Goal: Information Seeking & Learning: Learn about a topic

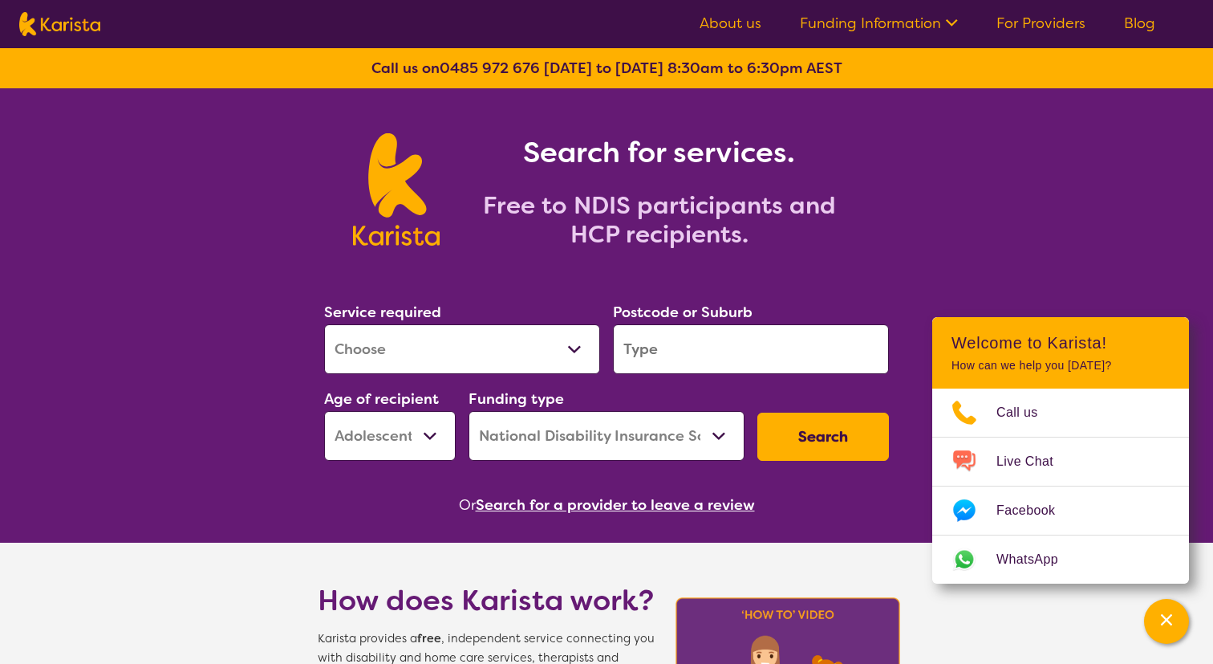
select select "[MEDICAL_DATA]"
select select "AS"
select select "NDIS"
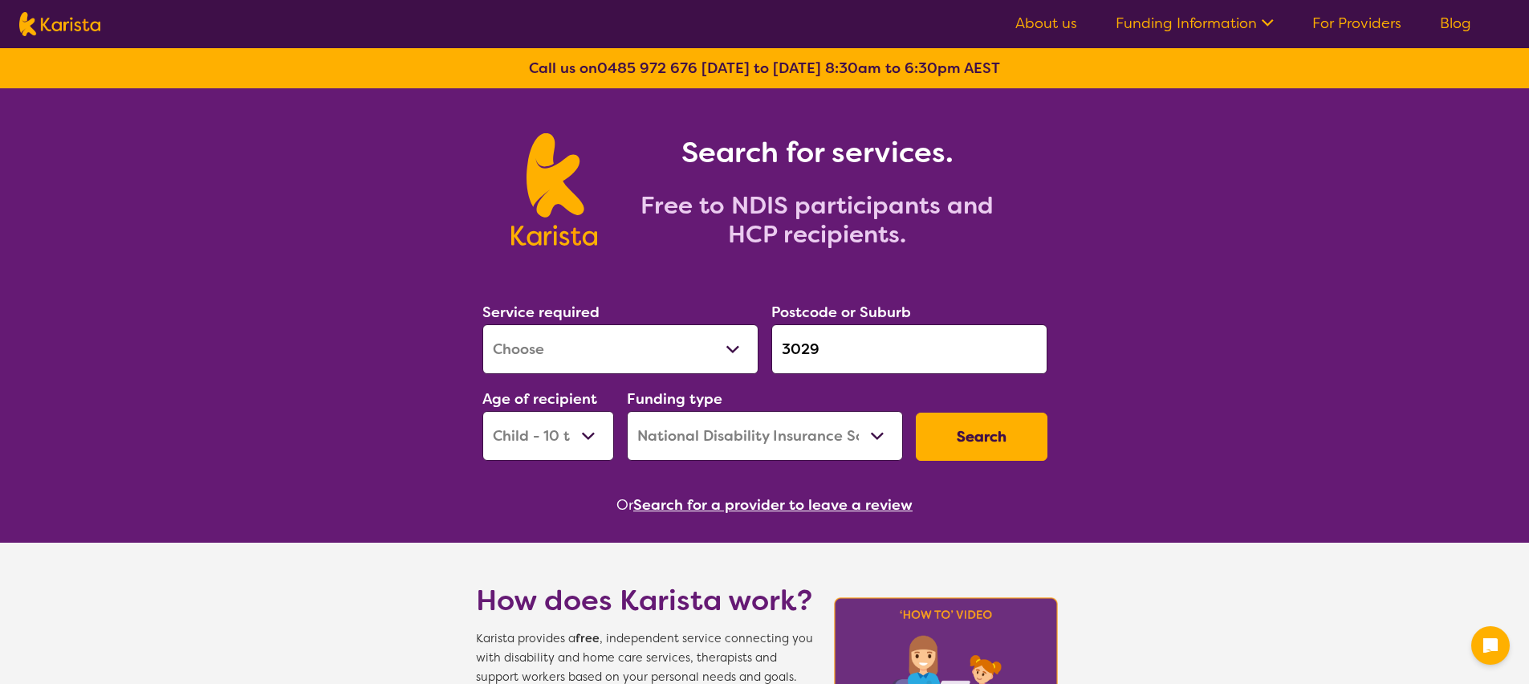
select select "[MEDICAL_DATA]"
select select "CH"
select select "NDIS"
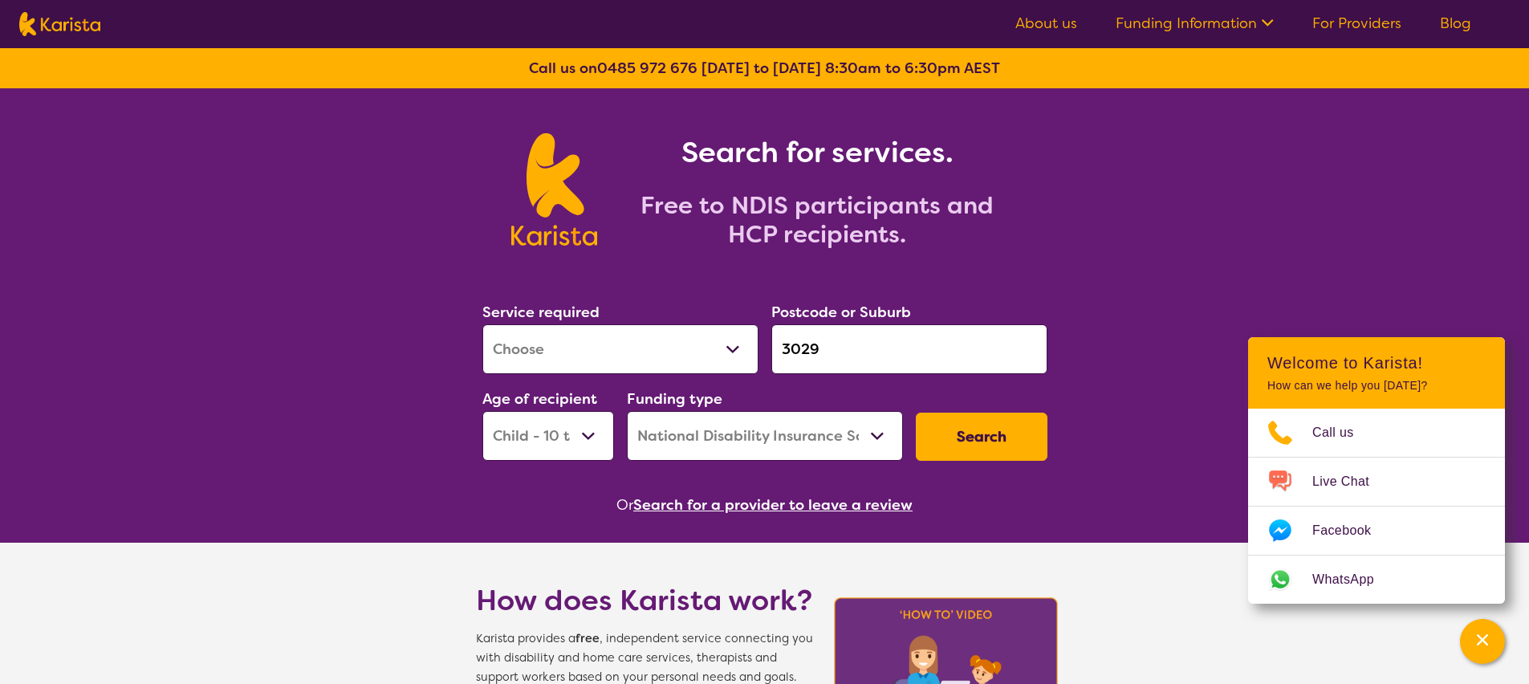
click at [526, 343] on select "Allied Health Assistant Assessment ([MEDICAL_DATA] or [MEDICAL_DATA]) Behaviour…" at bounding box center [620, 349] width 276 height 50
select select "NDIS Plan management"
click at [482, 324] on select "Allied Health Assistant Assessment ([MEDICAL_DATA] or [MEDICAL_DATA]) Behaviour…" at bounding box center [620, 349] width 276 height 50
drag, startPoint x: 820, startPoint y: 347, endPoint x: 864, endPoint y: 356, distance: 45.0
click at [821, 347] on input "3029" at bounding box center [909, 349] width 276 height 50
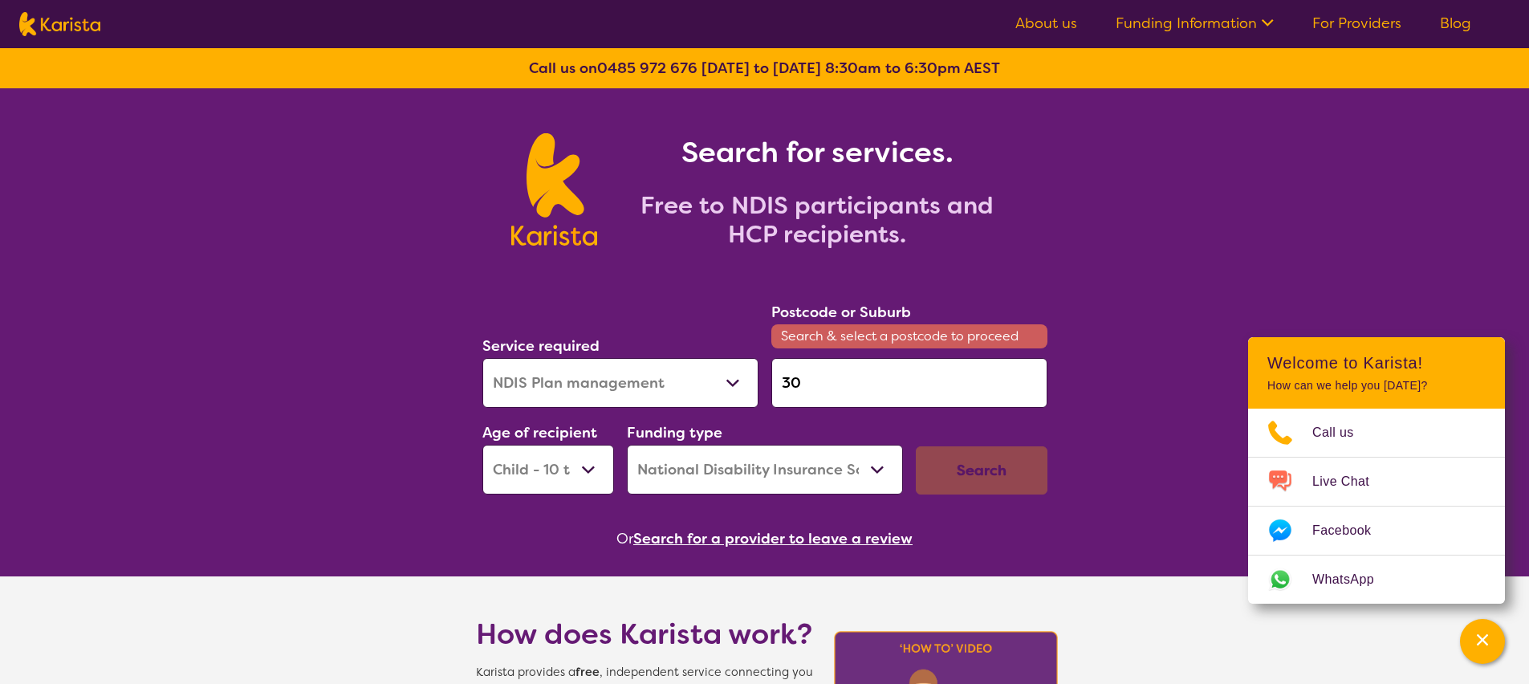
type input "3"
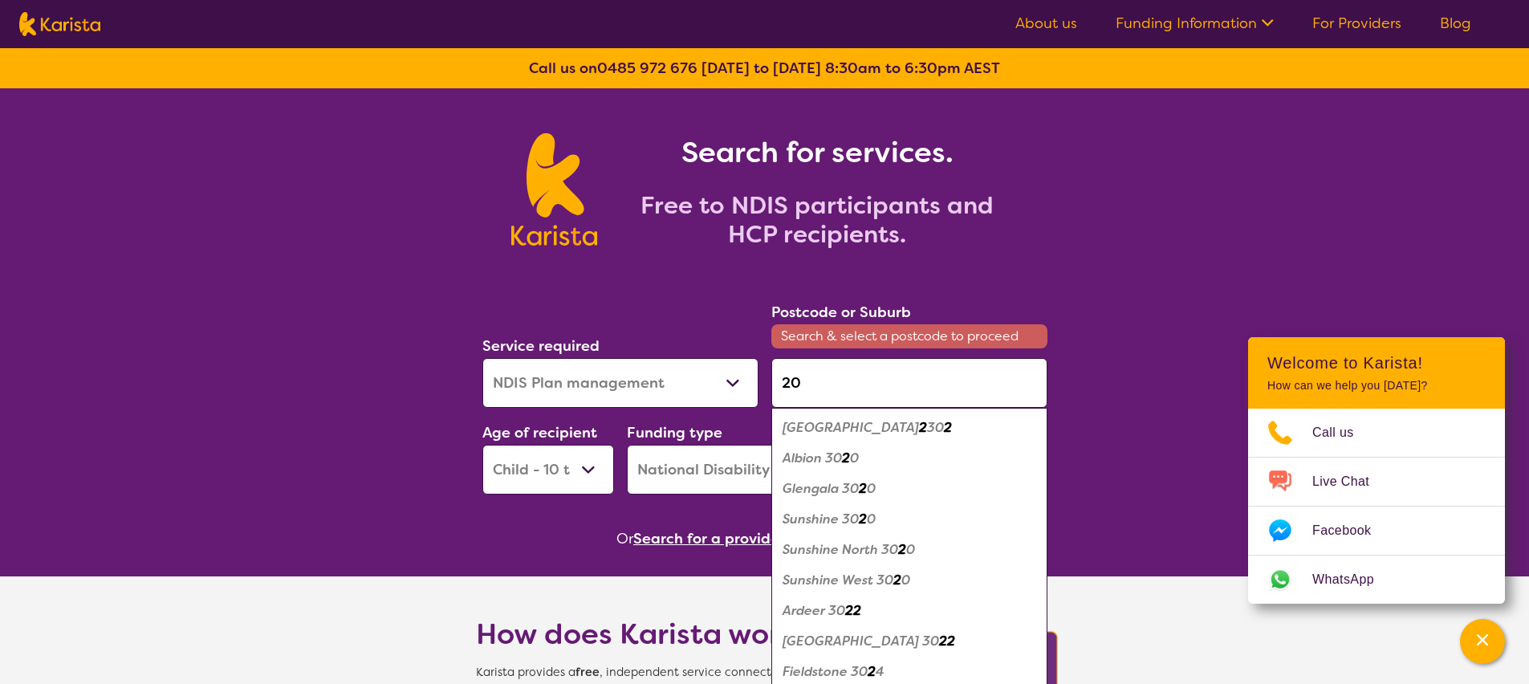
type input "2"
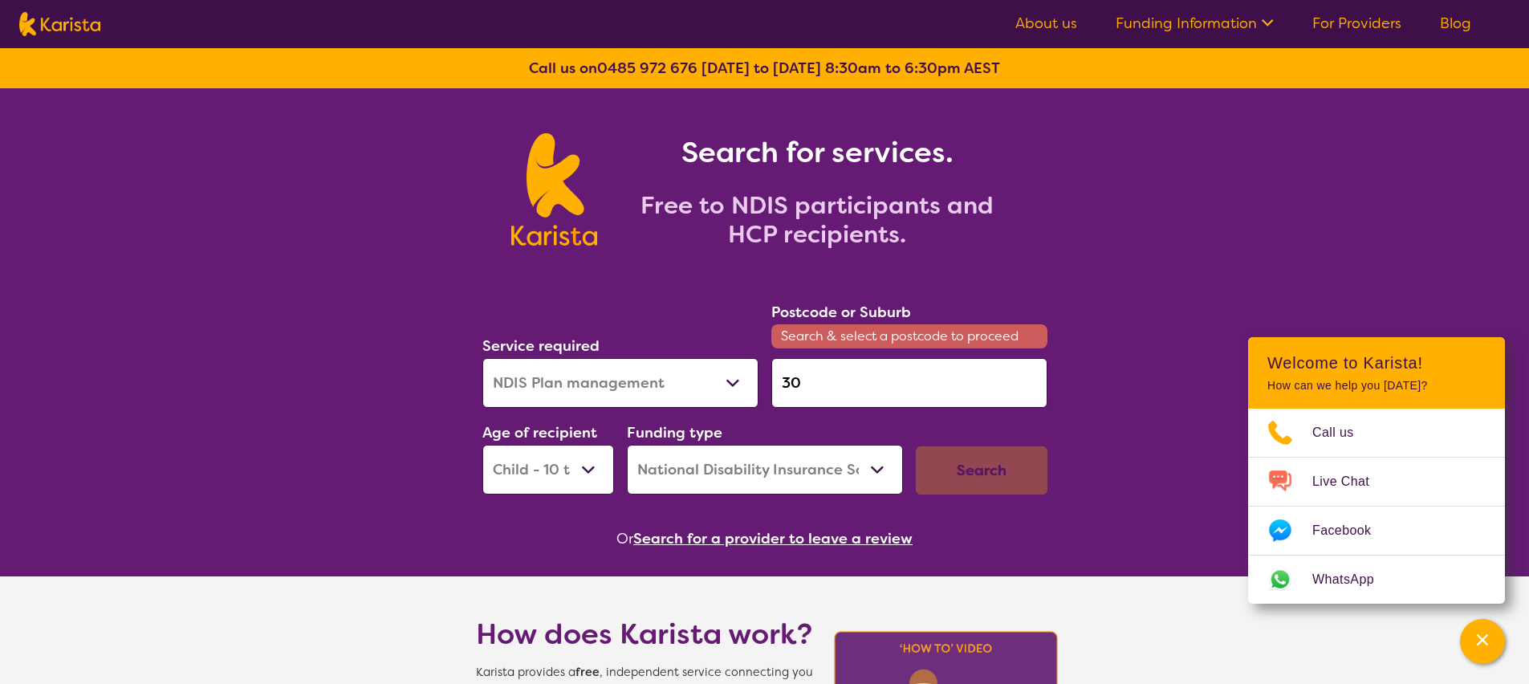
type input "3"
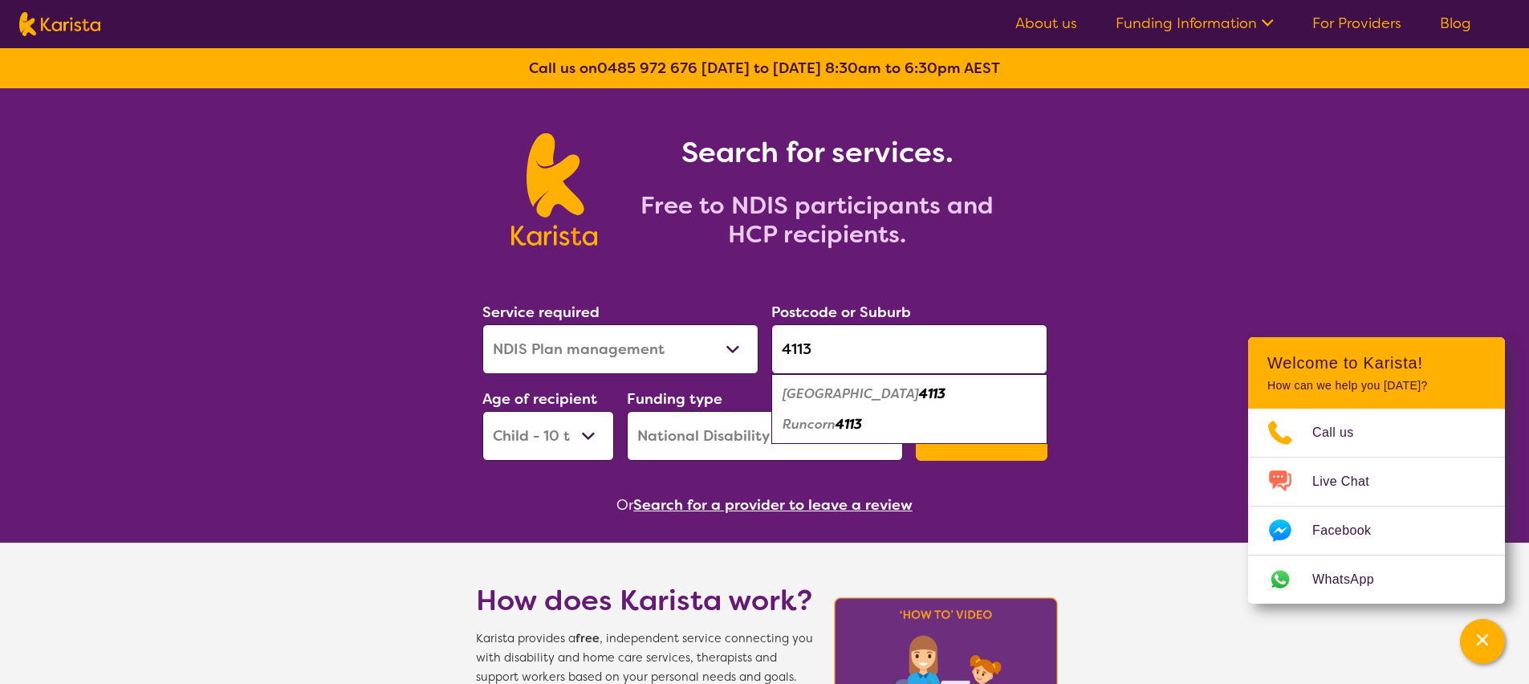
type input "4113"
click at [809, 398] on em "Eight Mile Plains" at bounding box center [850, 393] width 136 height 17
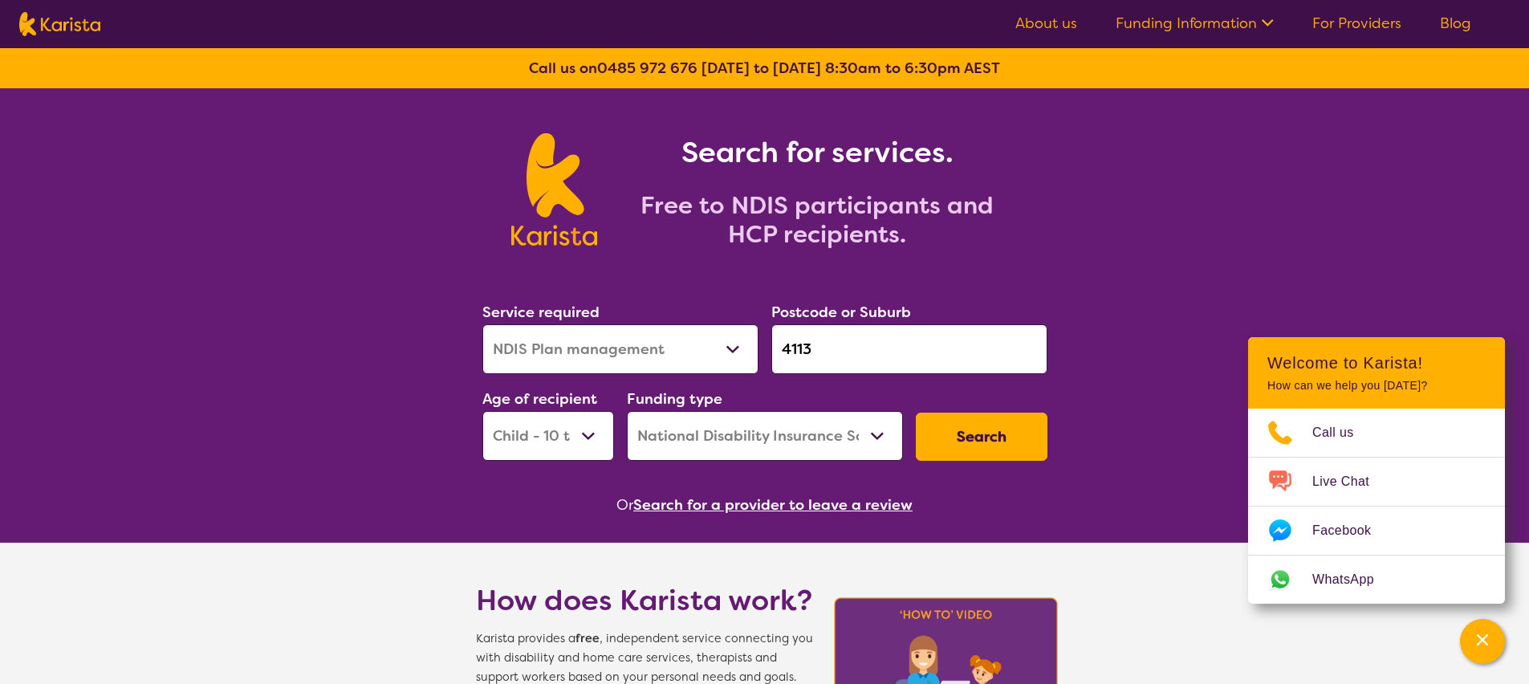
click at [569, 426] on select "Early Childhood - 0 to 9 Child - 10 to 11 Adolescent - 12 to 17 Adult - 18 to 6…" at bounding box center [548, 436] width 132 height 50
select select "AS"
click at [482, 411] on select "Early Childhood - 0 to 9 Child - 10 to 11 Adolescent - 12 to 17 Adult - 18 to 6…" at bounding box center [548, 436] width 132 height 50
click at [998, 435] on button "Search" at bounding box center [982, 436] width 132 height 48
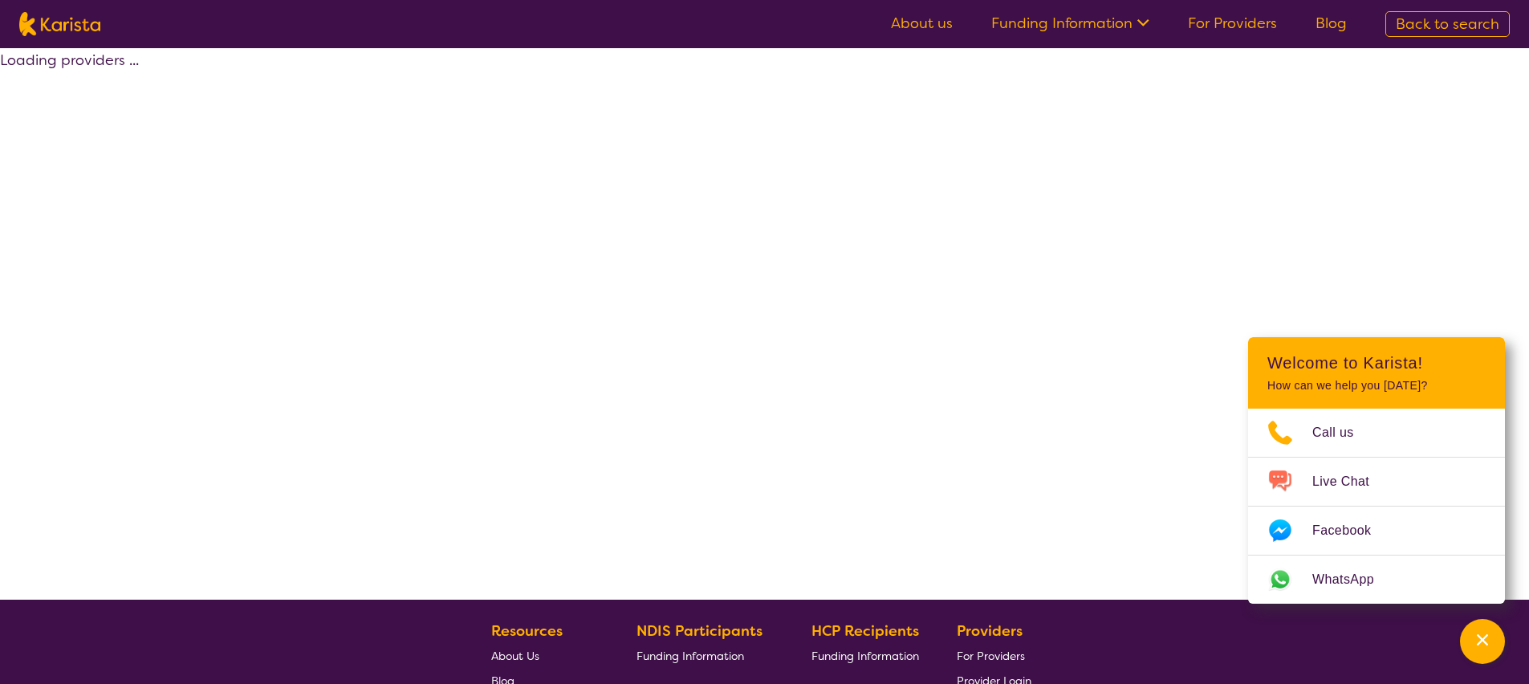
select select "by_score"
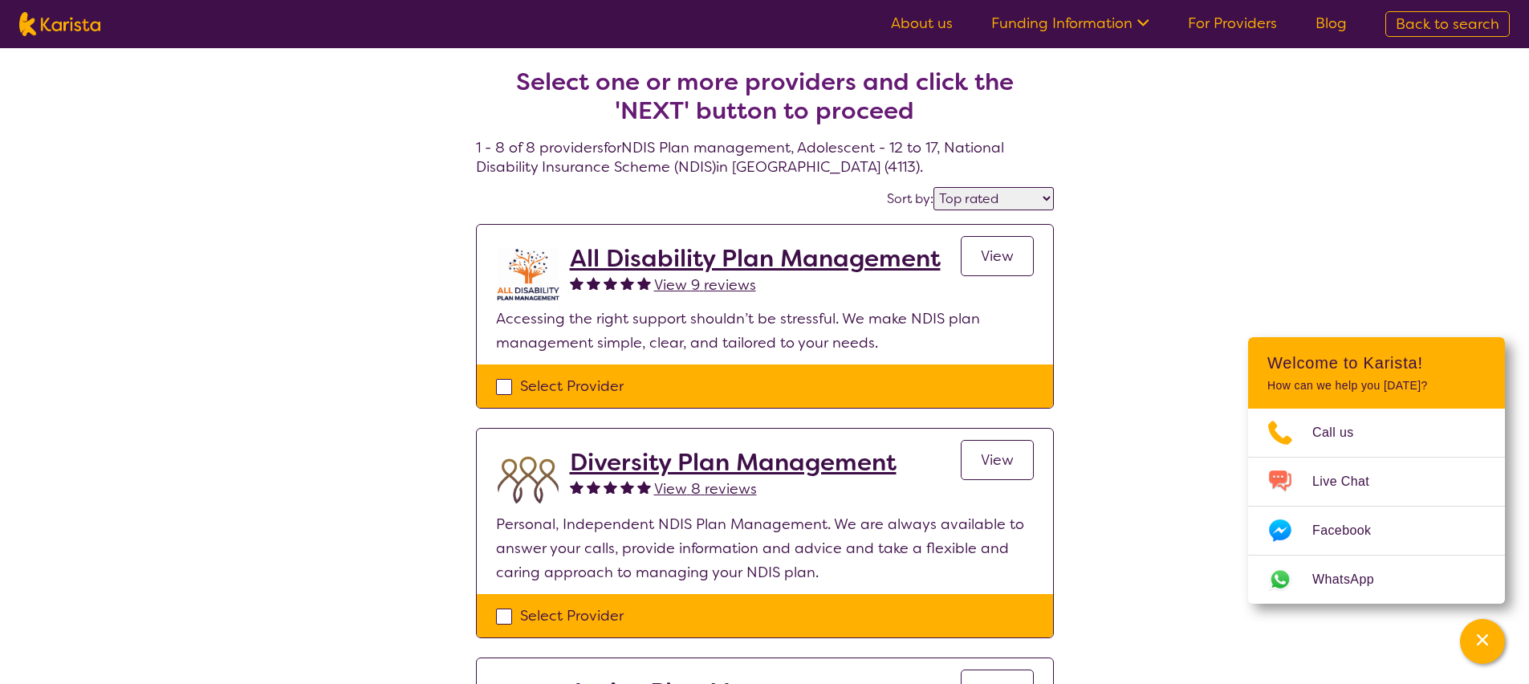
select select "NDIS Plan management"
select select "AS"
select select "NDIS"
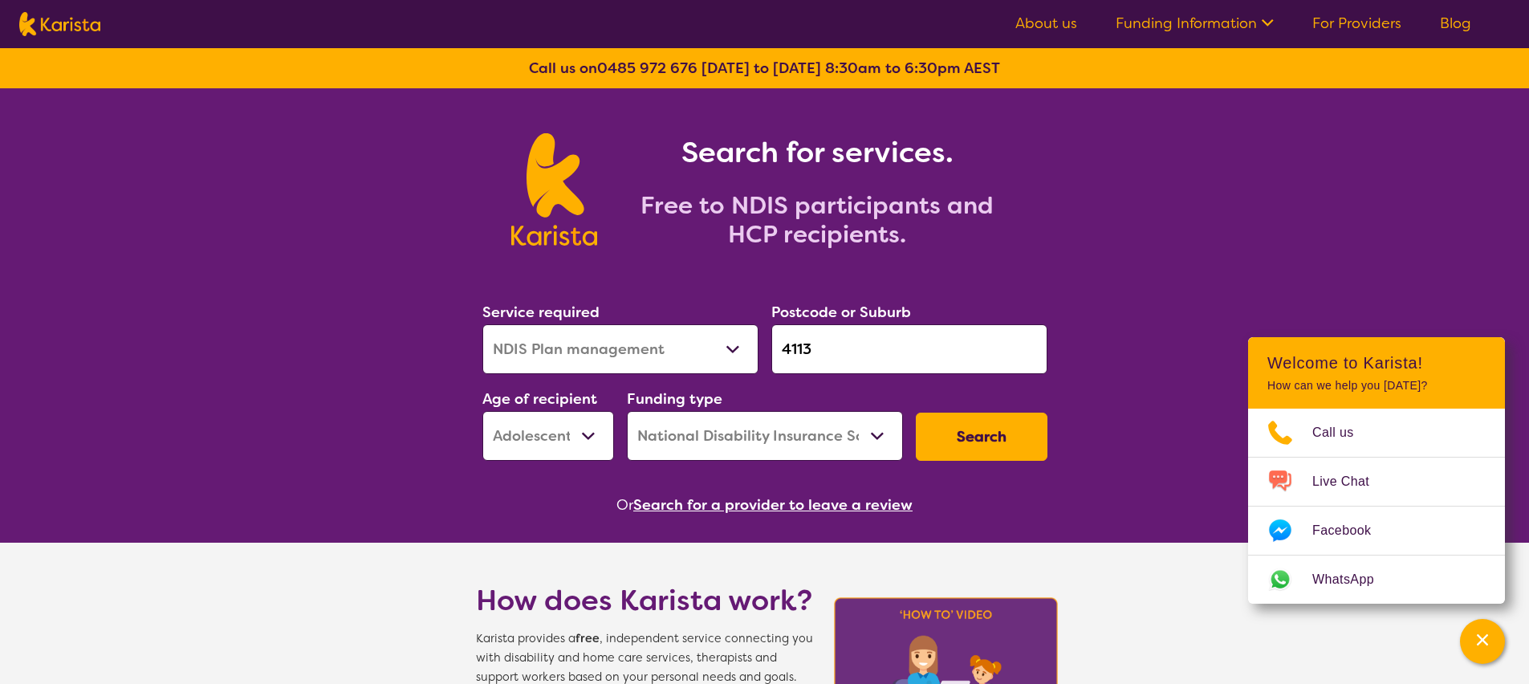
drag, startPoint x: 849, startPoint y: 351, endPoint x: 709, endPoint y: 336, distance: 141.2
click at [709, 336] on div "Service required Allied Health Assistant Assessment (ADHD or Autism) Behaviour …" at bounding box center [765, 380] width 578 height 173
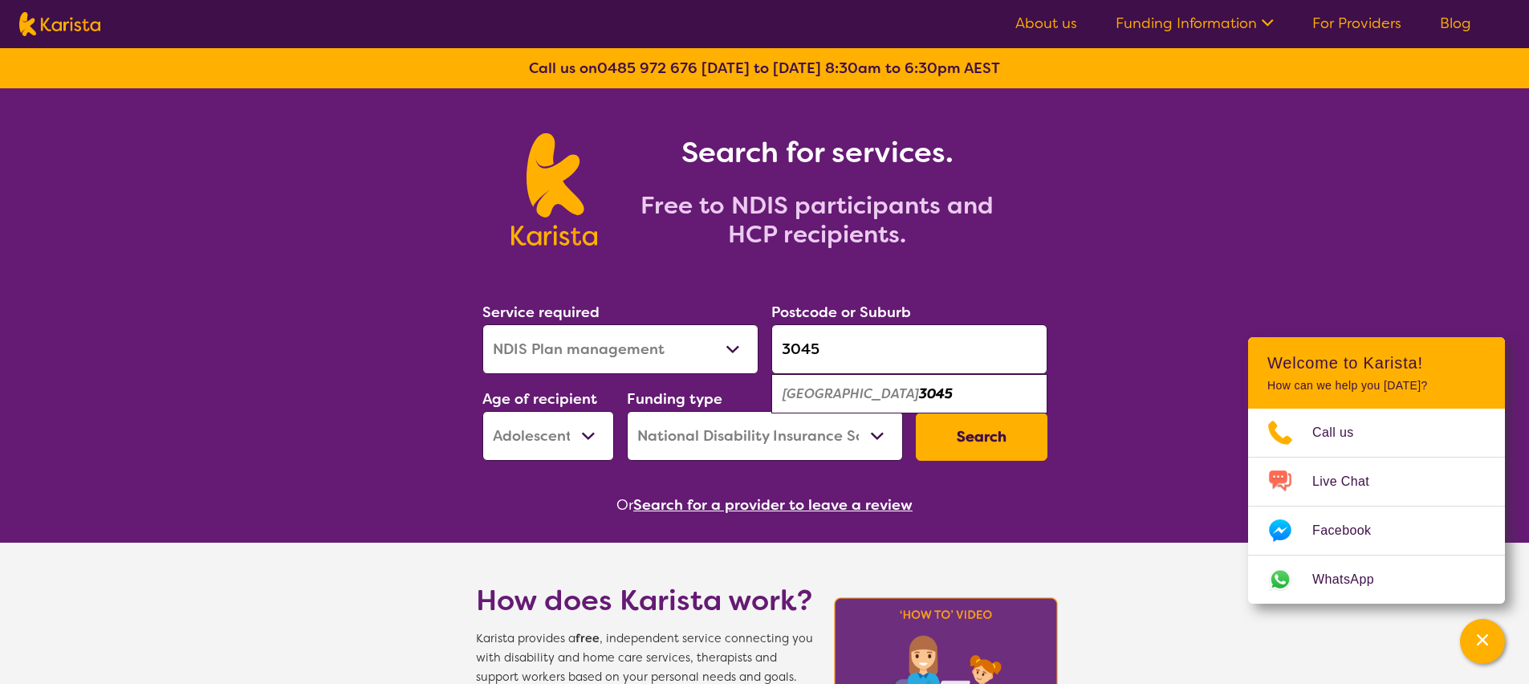
type input "3045"
click at [809, 394] on em "Melbourne Airport" at bounding box center [850, 393] width 136 height 17
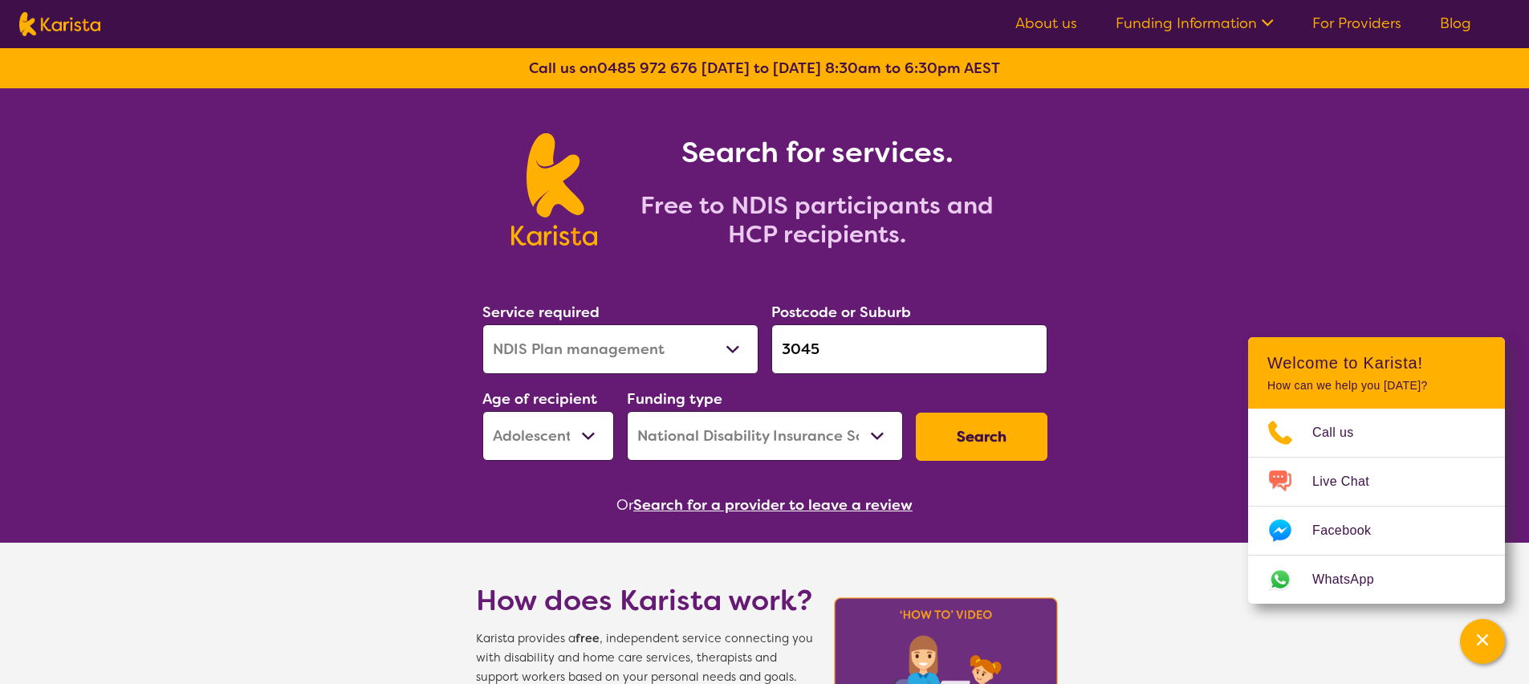
click at [929, 431] on button "Search" at bounding box center [982, 436] width 132 height 48
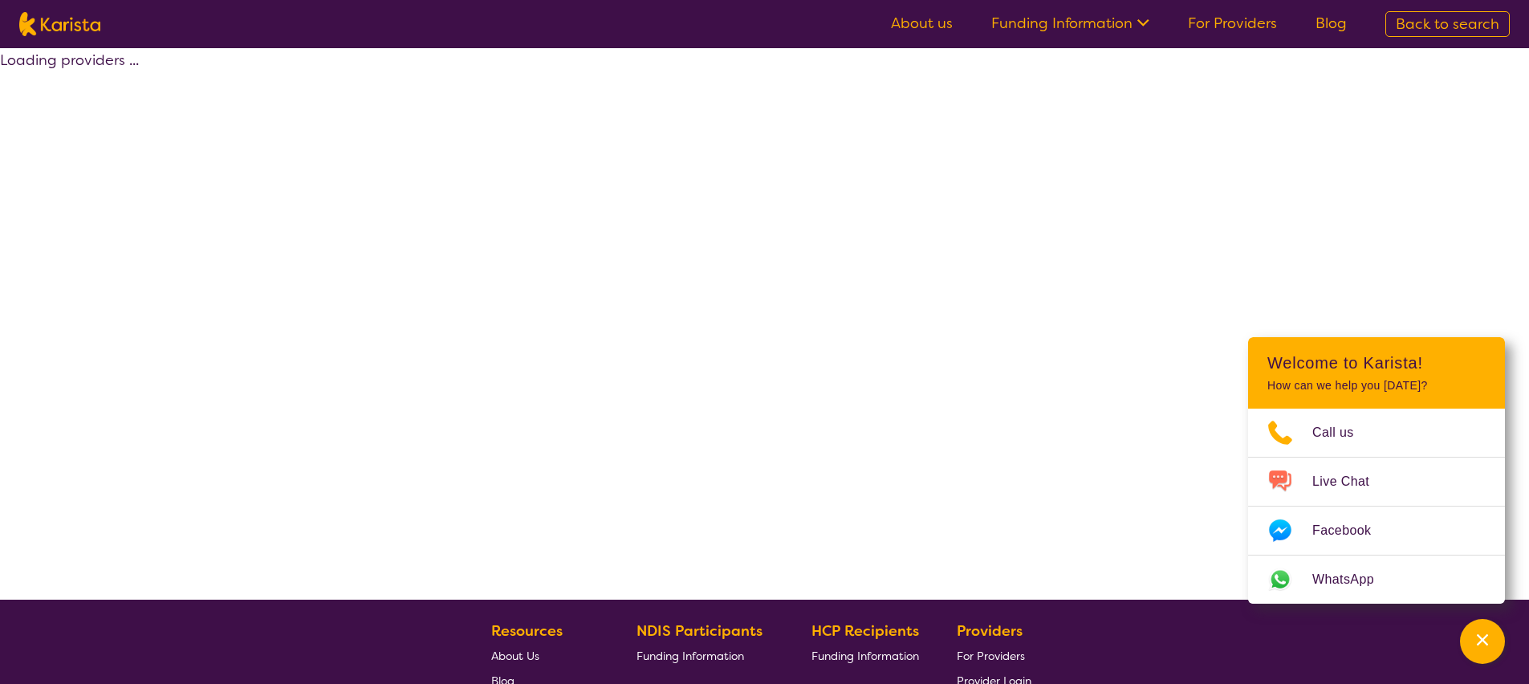
select select "by_score"
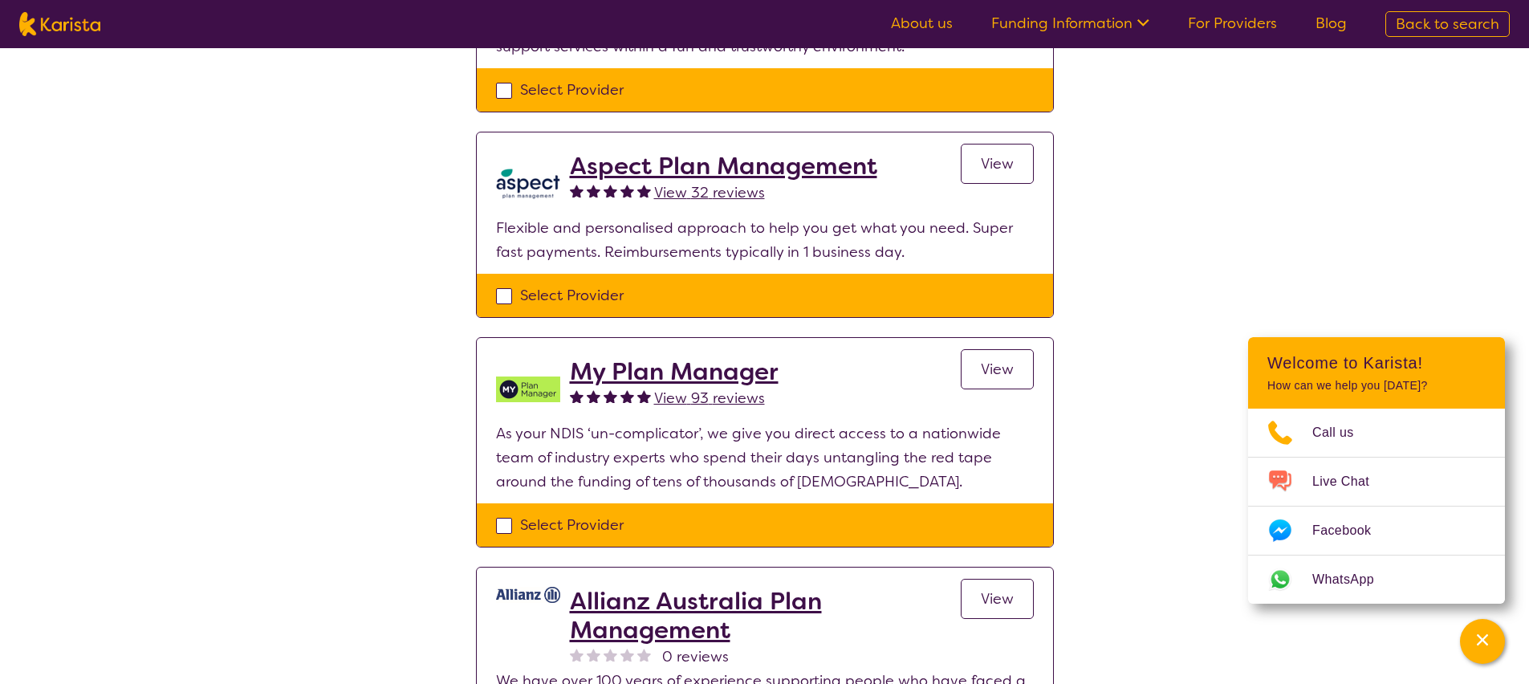
scroll to position [668, 0]
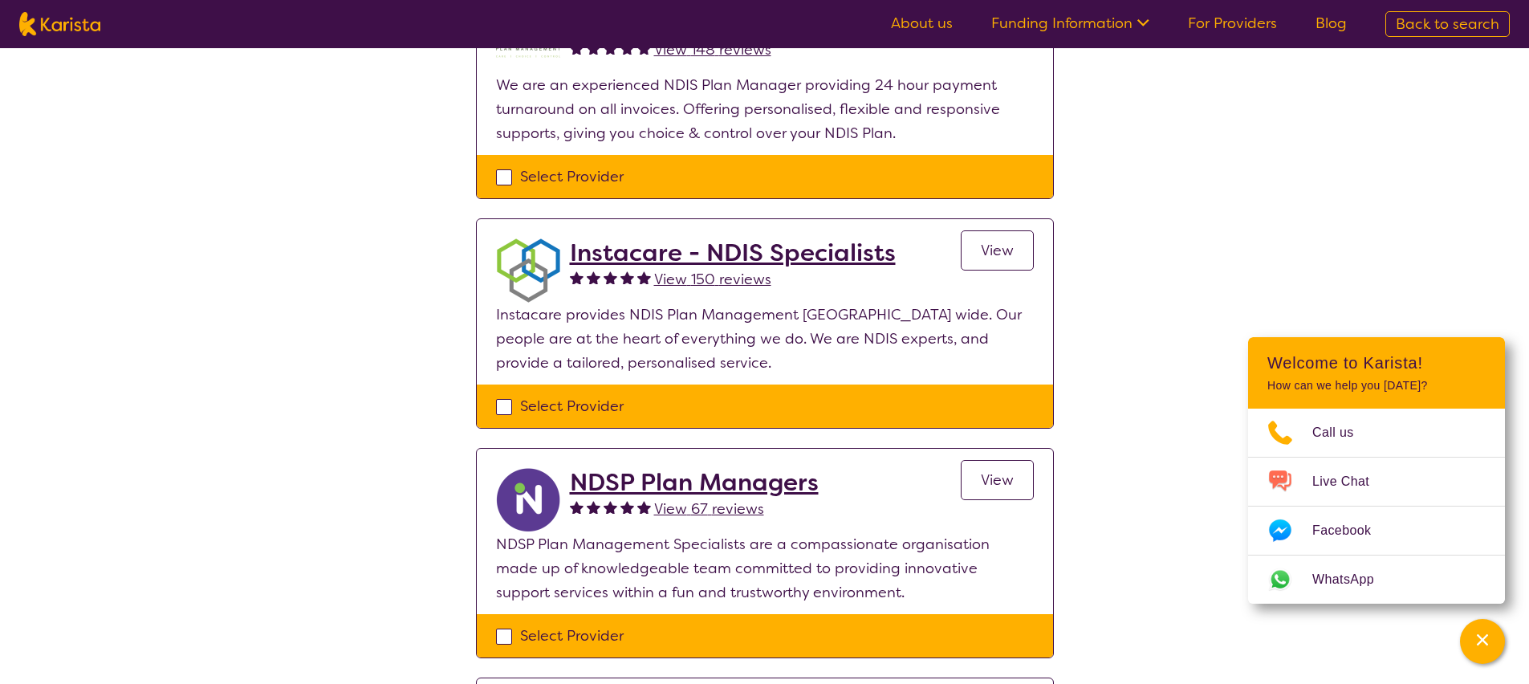
select select "NDIS Plan management"
select select "AS"
select select "NDIS"
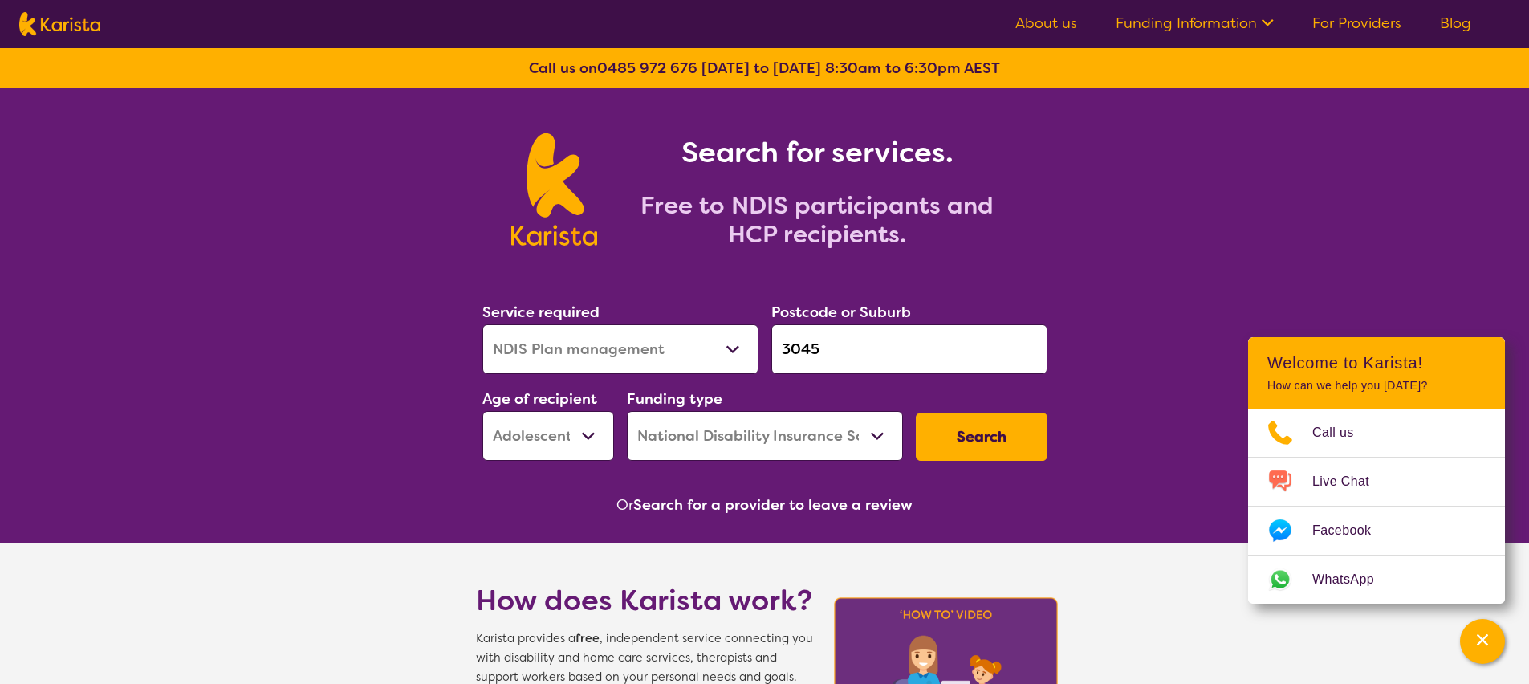
drag, startPoint x: 827, startPoint y: 352, endPoint x: 689, endPoint y: 342, distance: 138.4
click at [689, 342] on div "Service required Allied Health Assistant Assessment (ADHD or Autism) Behaviour …" at bounding box center [765, 380] width 578 height 173
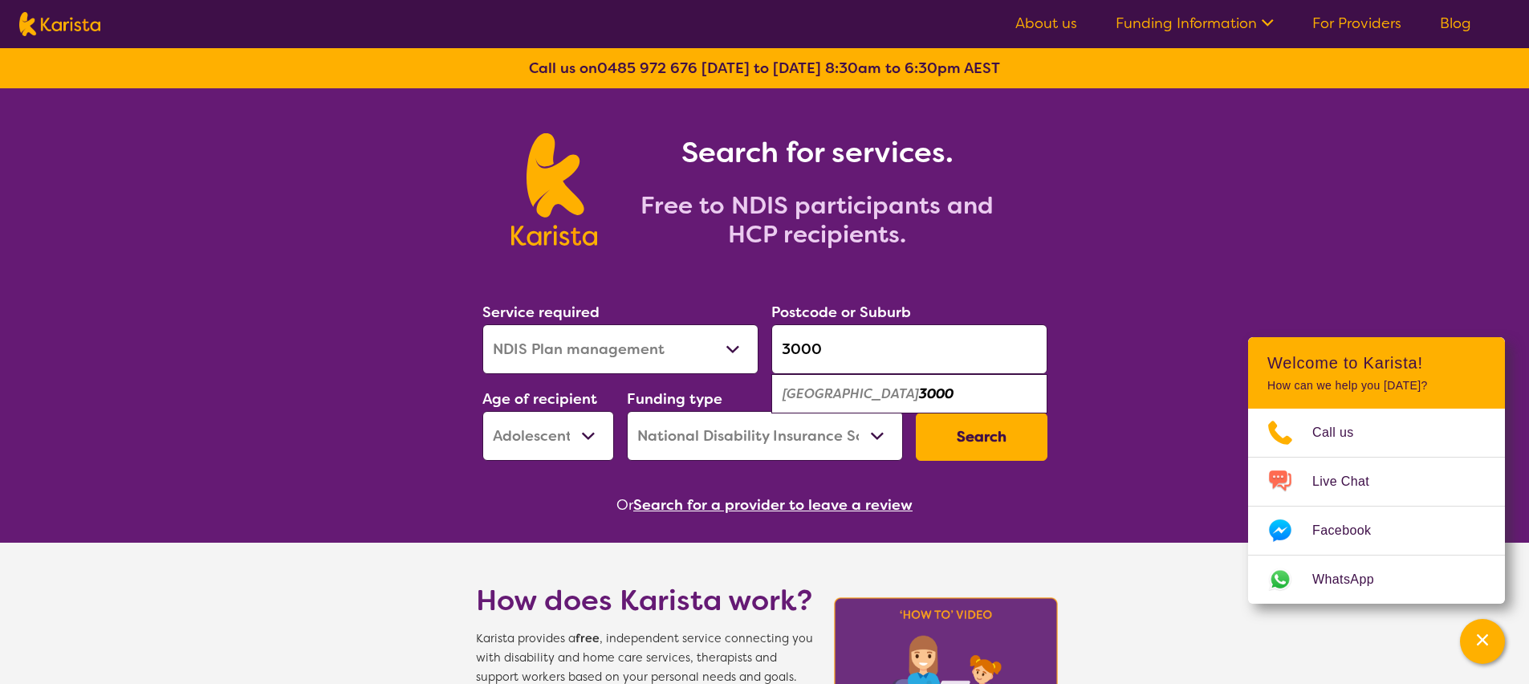
type input "3000"
click at [808, 391] on em "Melbourne" at bounding box center [850, 393] width 136 height 17
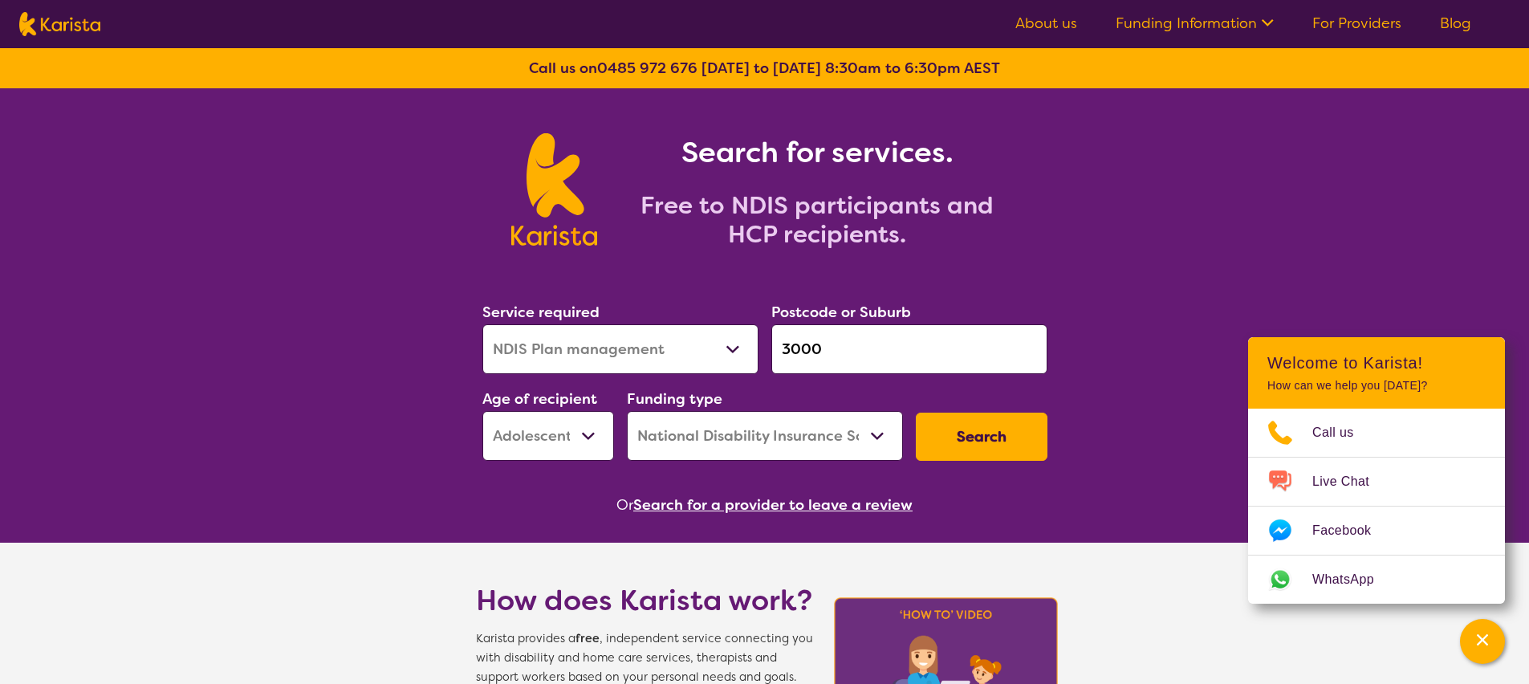
click at [926, 423] on button "Search" at bounding box center [982, 436] width 132 height 48
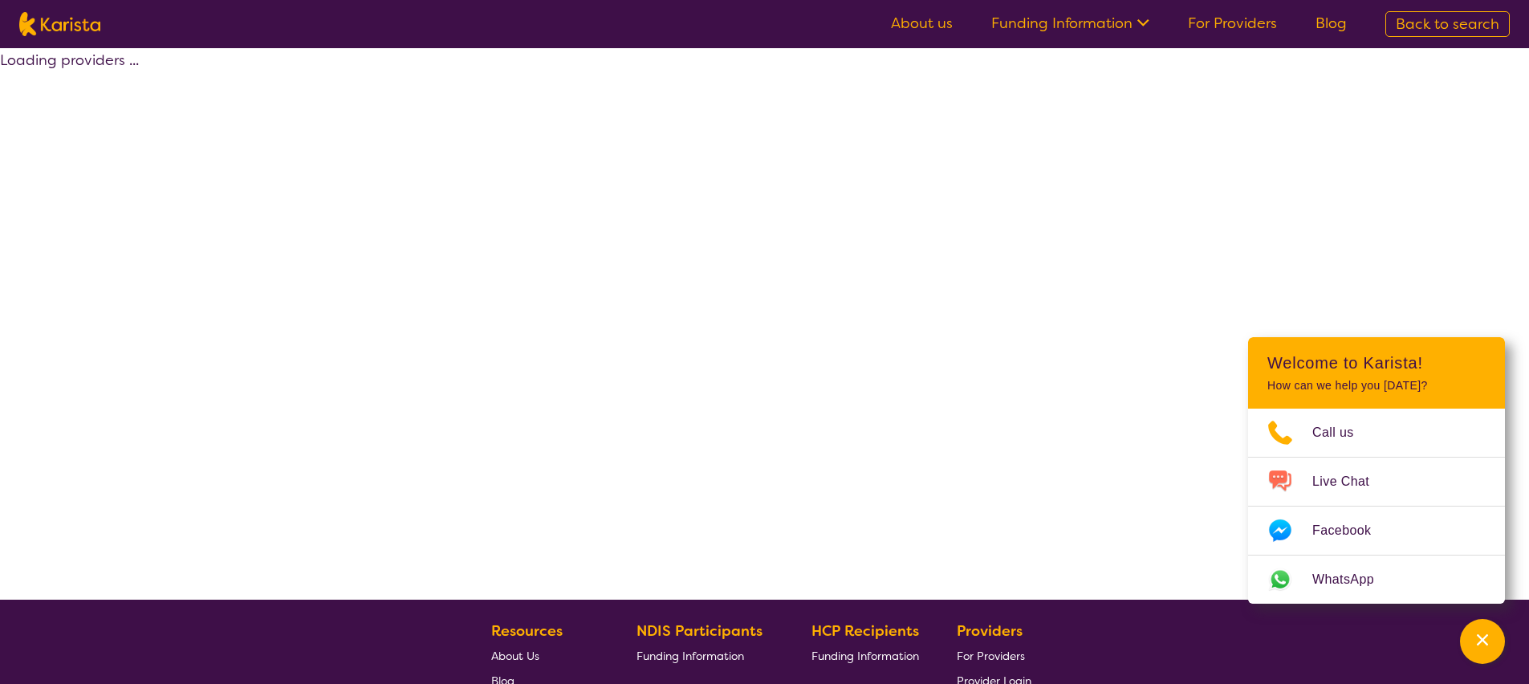
select select "by_score"
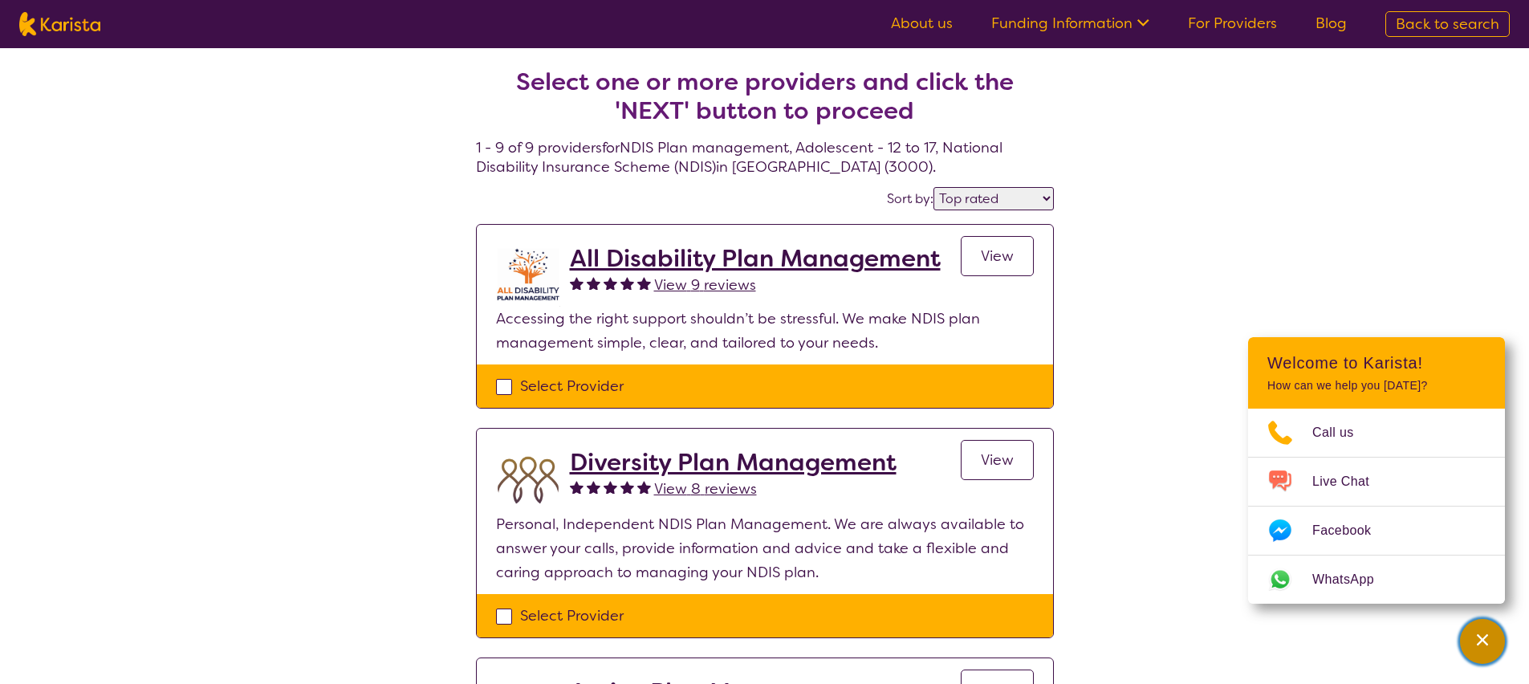
click at [1471, 642] on div "Channel Menu" at bounding box center [1482, 641] width 32 height 35
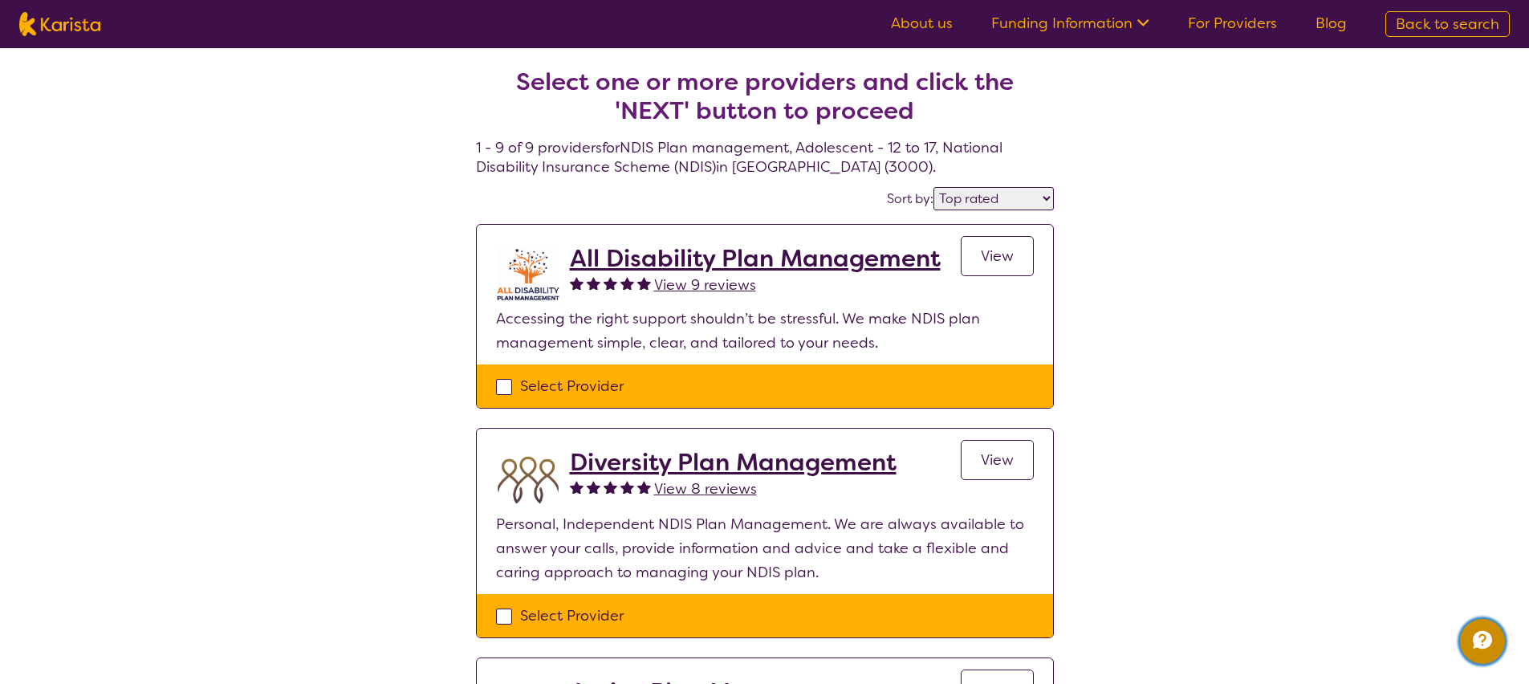
click at [1483, 644] on icon "Channel Menu" at bounding box center [1482, 640] width 19 height 18
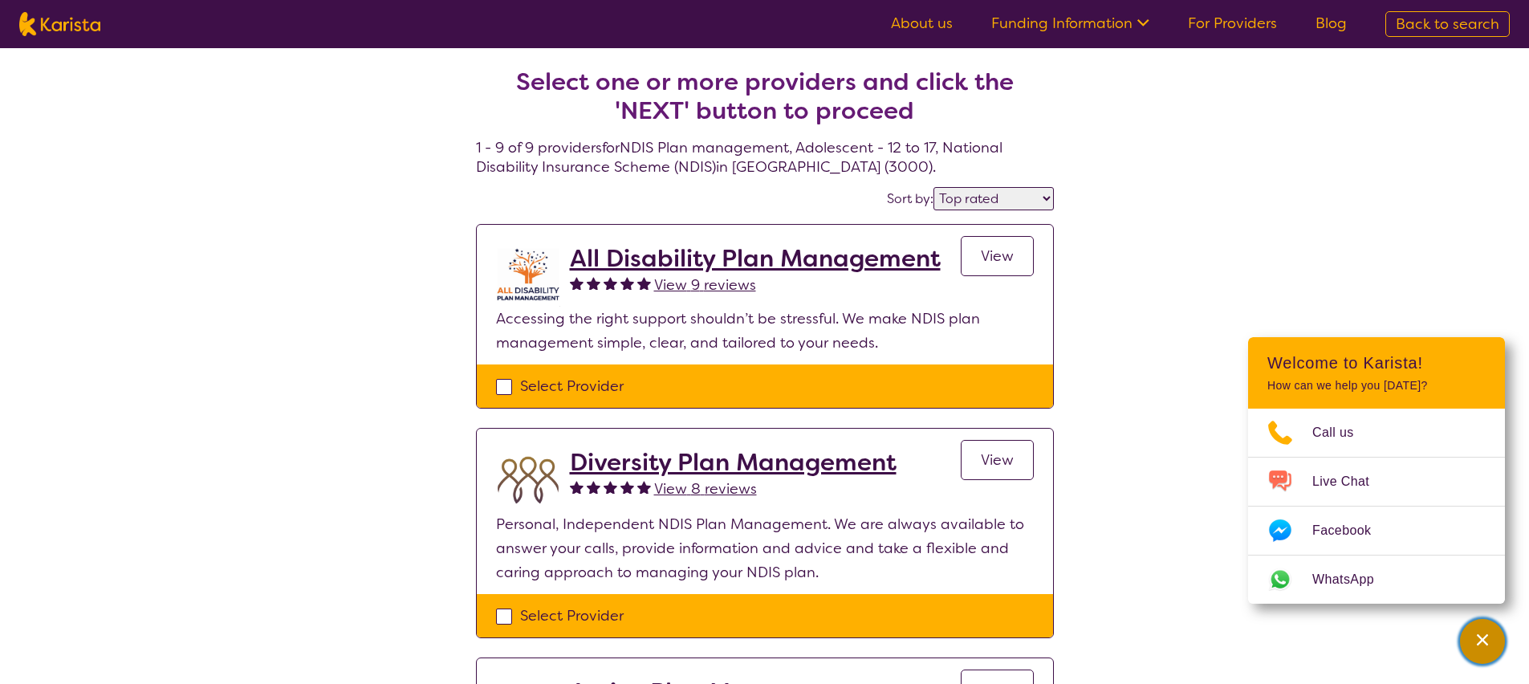
click at [1483, 644] on icon "Channel Menu" at bounding box center [1482, 640] width 16 height 16
